Goal: Information Seeking & Learning: Learn about a topic

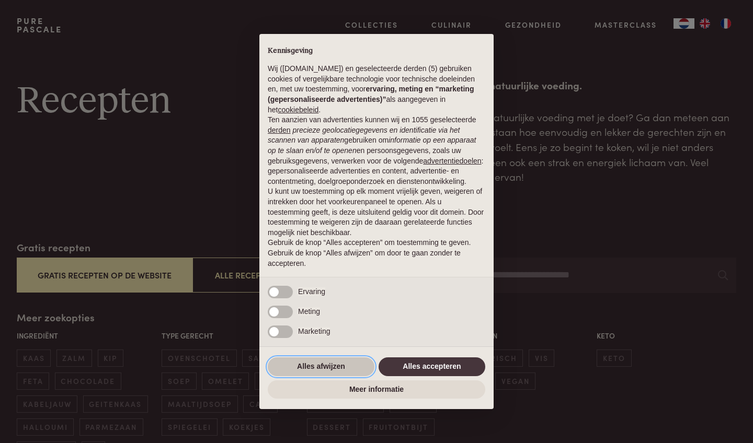
click at [308, 371] on button "Alles afwijzen" at bounding box center [321, 367] width 107 height 19
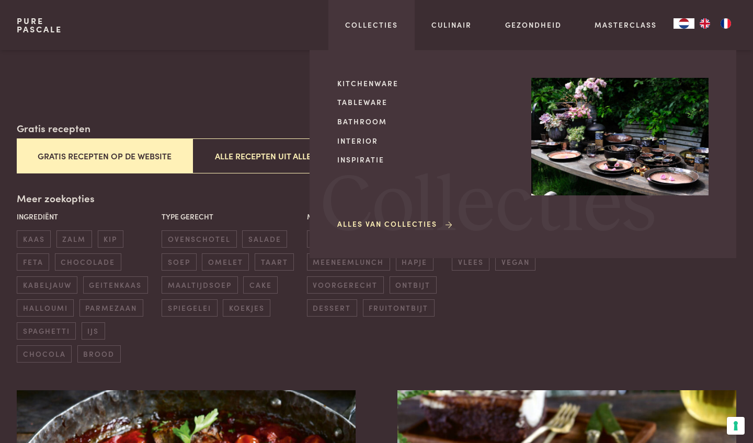
scroll to position [121, 0]
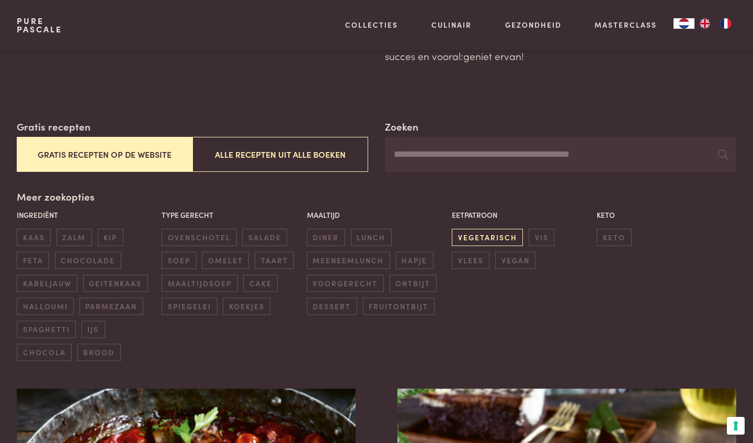
click at [477, 233] on span "vegetarisch" at bounding box center [487, 237] width 71 height 17
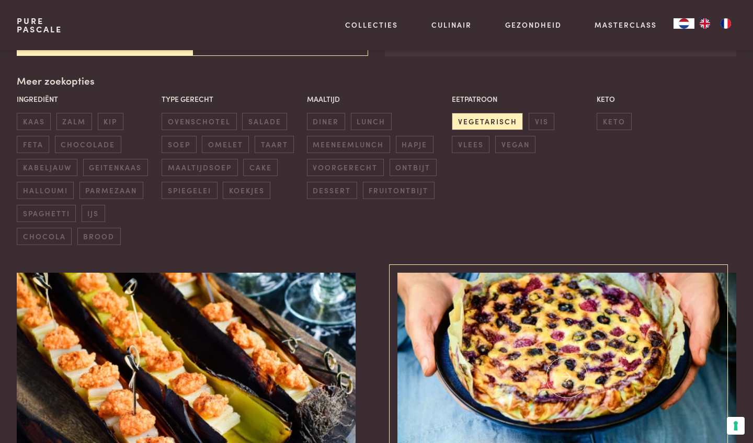
scroll to position [236, 0]
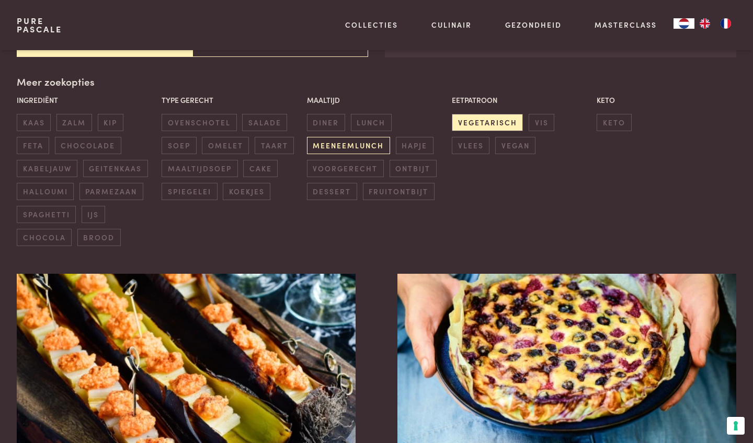
click at [344, 141] on span "meeneemlunch" at bounding box center [348, 145] width 83 height 17
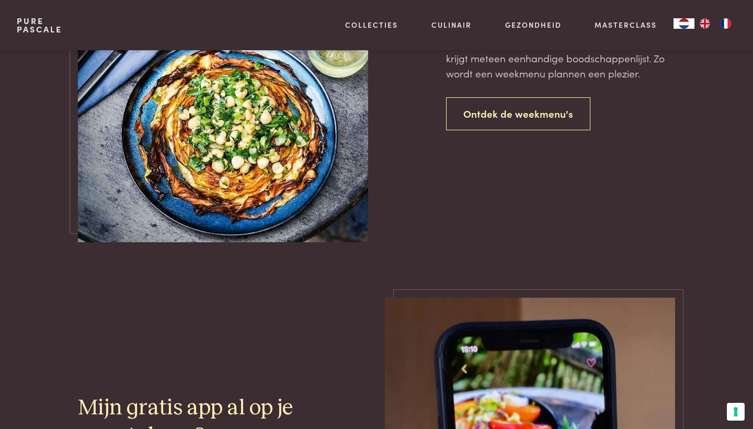
scroll to position [887, 0]
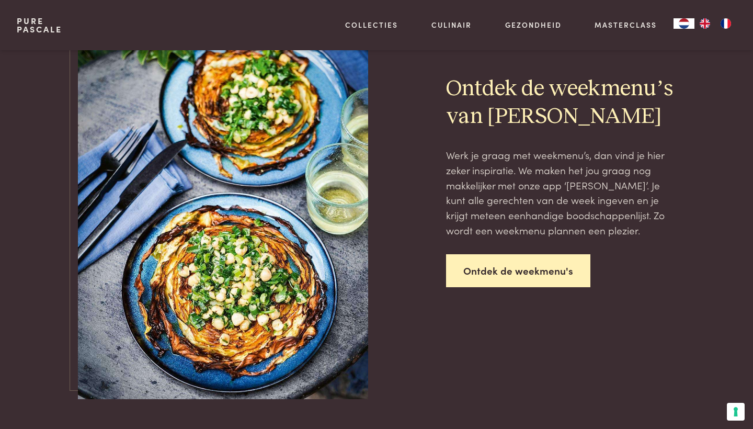
click at [530, 274] on link "Ontdek de weekmenu's" at bounding box center [518, 270] width 144 height 33
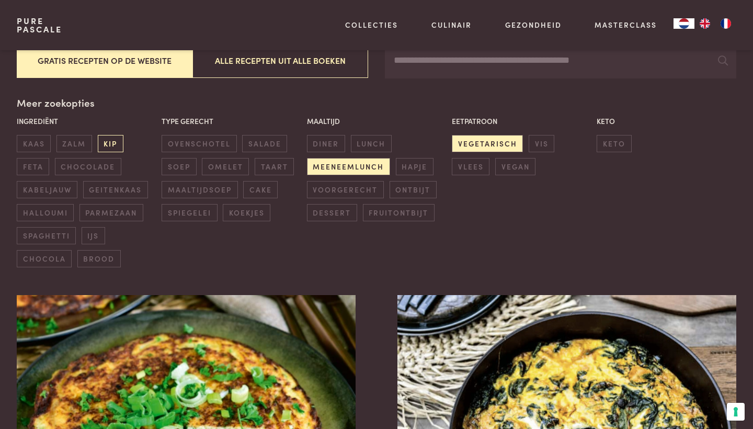
scroll to position [213, 0]
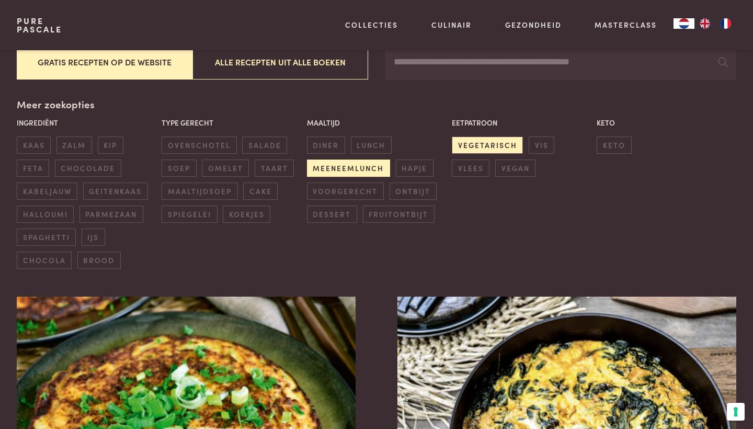
click at [328, 164] on span "meeneemlunch" at bounding box center [348, 167] width 83 height 17
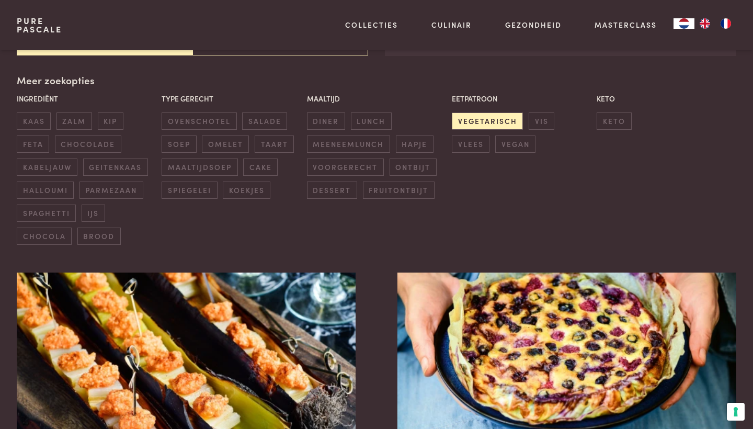
scroll to position [238, 0]
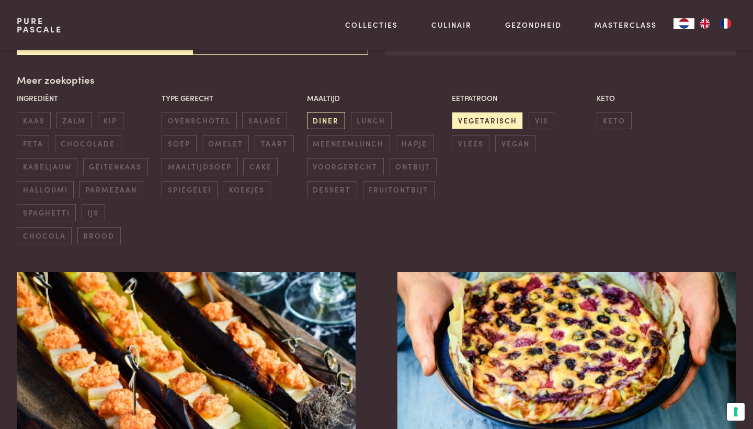
click at [324, 117] on span "diner" at bounding box center [326, 120] width 38 height 17
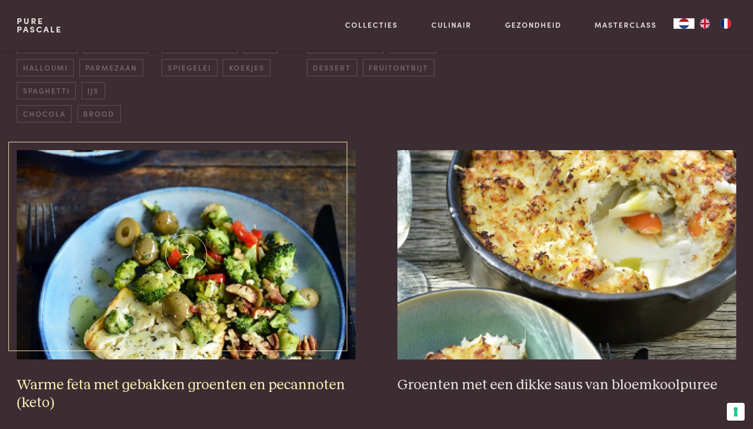
scroll to position [360, 0]
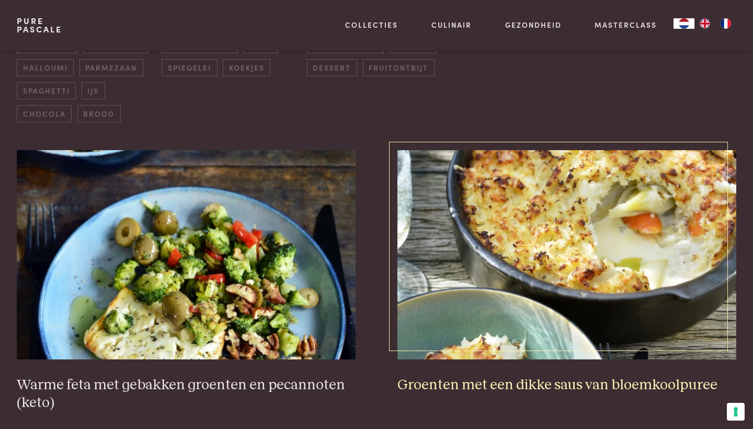
click at [539, 251] on img at bounding box center [566, 254] width 339 height 209
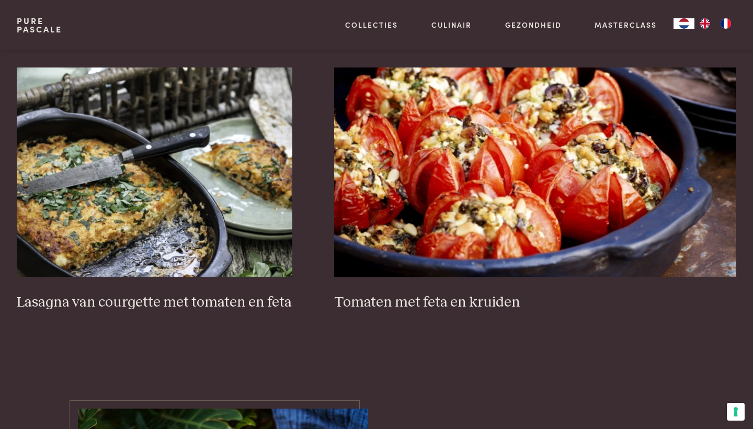
scroll to position [749, 0]
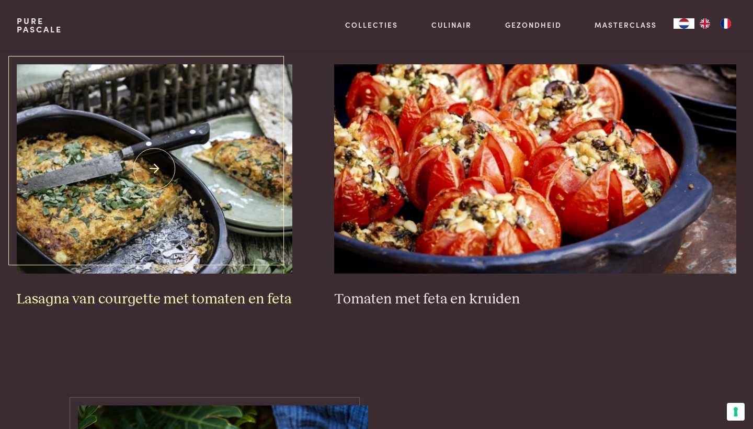
click at [174, 189] on img at bounding box center [155, 168] width 276 height 209
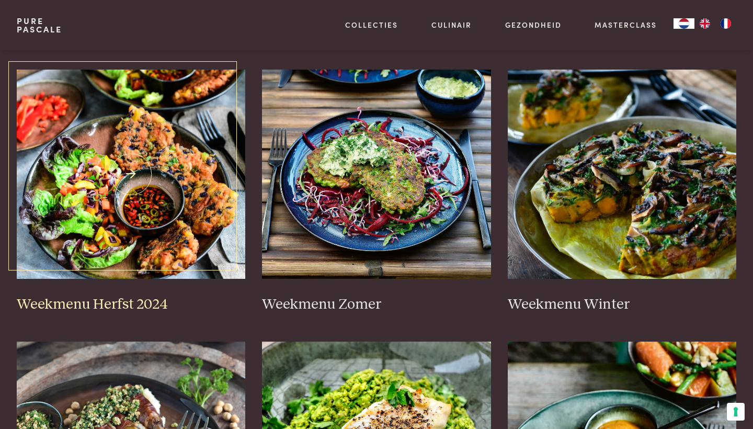
scroll to position [192, 0]
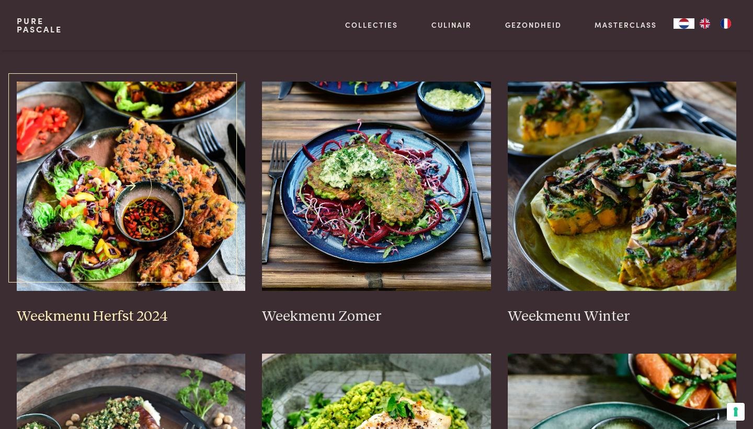
click at [174, 211] on img at bounding box center [131, 186] width 229 height 209
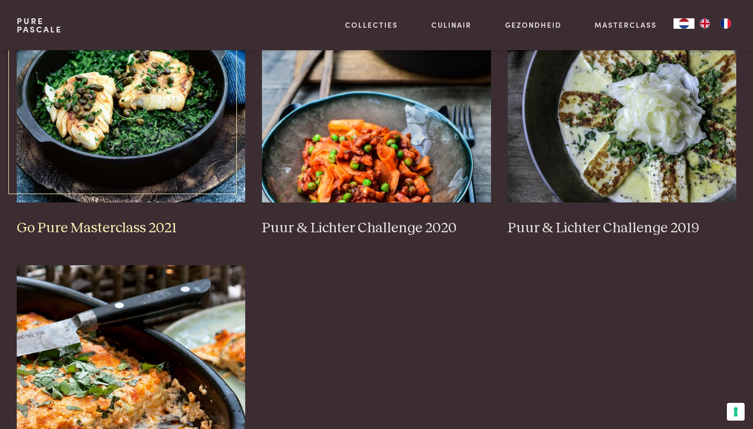
scroll to position [825, 0]
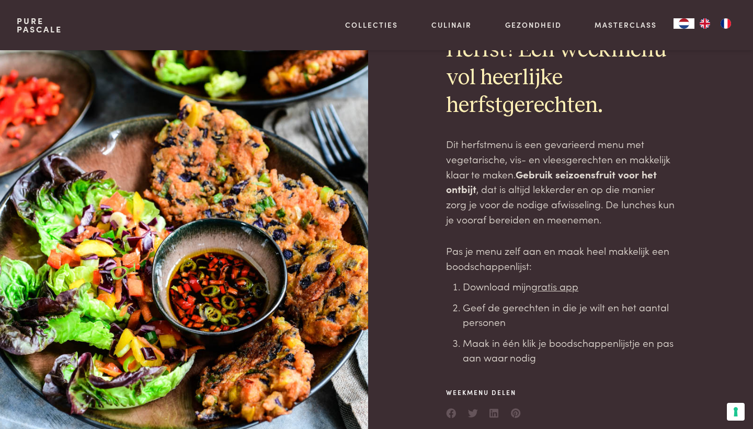
scroll to position [41, 0]
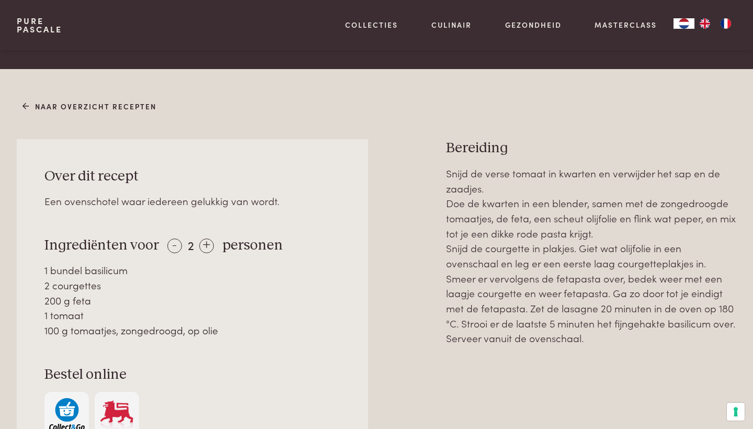
scroll to position [405, 0]
